Goal: Information Seeking & Learning: Learn about a topic

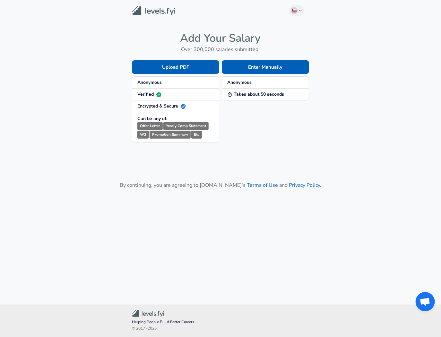
drag, startPoint x: 160, startPoint y: 232, endPoint x: 158, endPoint y: 240, distance: 8.6
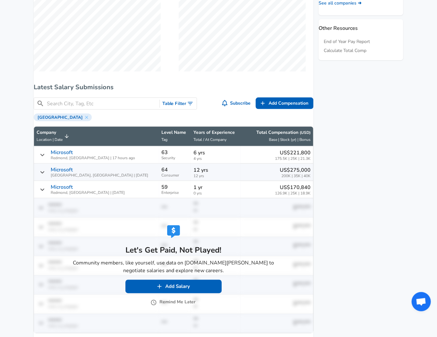
scroll to position [334, 0]
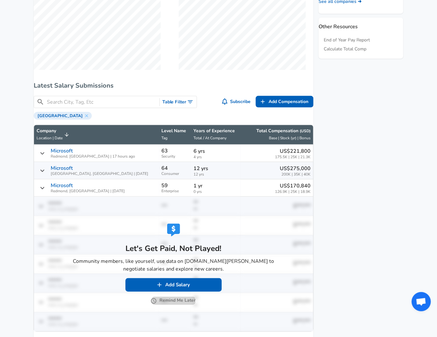
click at [173, 305] on button "Remind Me Later" at bounding box center [174, 301] width 44 height 8
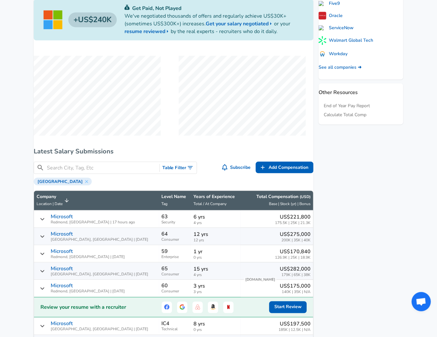
scroll to position [44, 0]
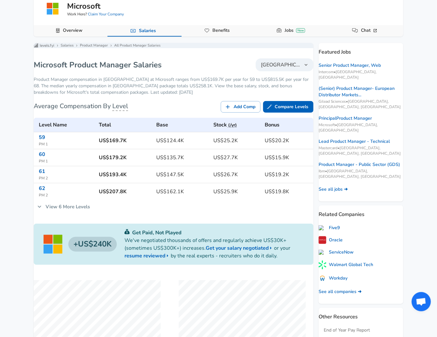
drag, startPoint x: 398, startPoint y: 222, endPoint x: 396, endPoint y: 97, distance: 125.2
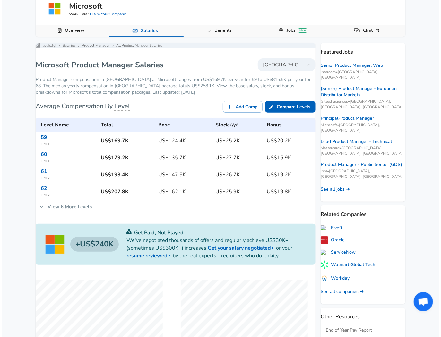
scroll to position [0, 0]
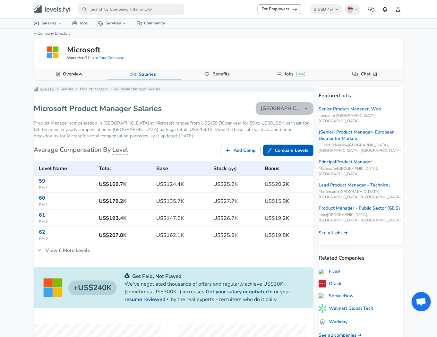
click at [289, 109] on button "[GEOGRAPHIC_DATA]" at bounding box center [285, 108] width 58 height 13
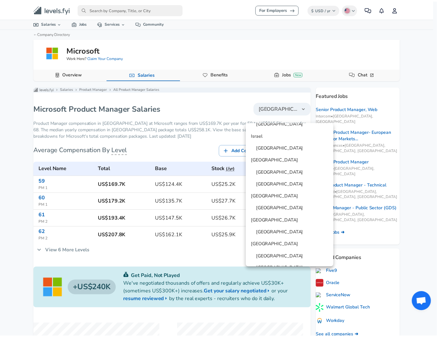
scroll to position [103, 0]
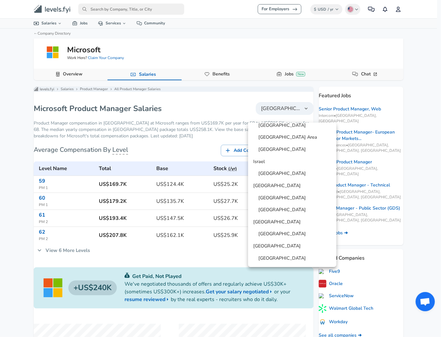
click at [286, 182] on link "[GEOGRAPHIC_DATA]" at bounding box center [292, 186] width 88 height 10
